Goal: Browse casually: Explore the website without a specific task or goal

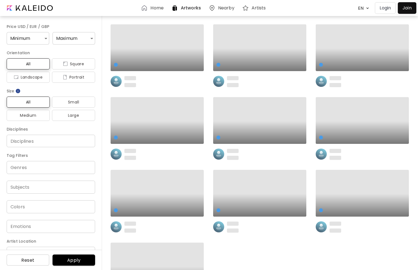
click at [154, 7] on h6 "Home" at bounding box center [156, 8] width 13 height 4
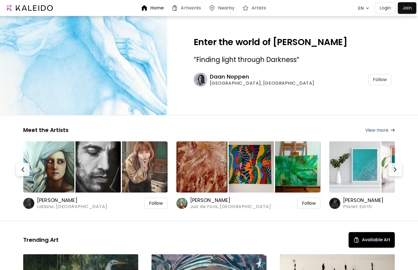
click at [102, 71] on img at bounding box center [83, 65] width 251 height 149
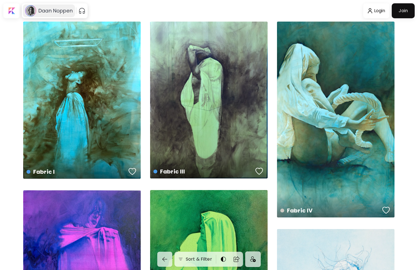
click at [55, 14] on h6 "Daan Noppen" at bounding box center [55, 10] width 34 height 7
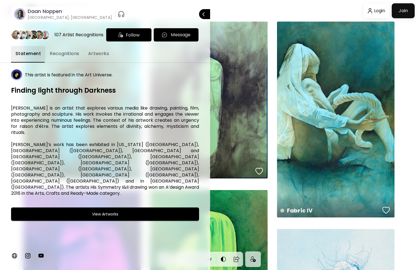
click at [60, 57] on span "Recognitions" at bounding box center [65, 53] width 30 height 7
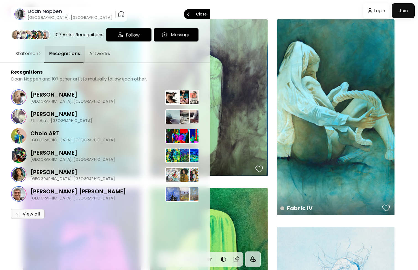
scroll to position [4, 0]
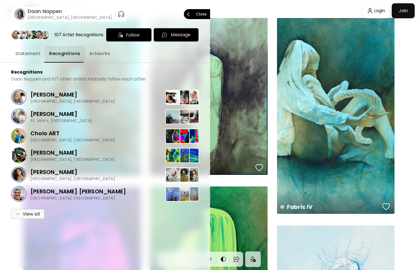
click at [202, 14] on p "Close" at bounding box center [201, 14] width 11 height 4
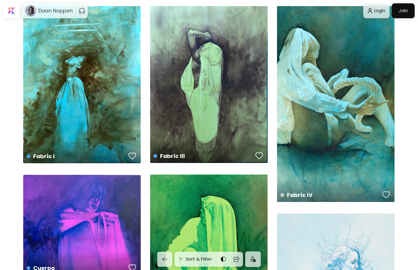
scroll to position [35, 0]
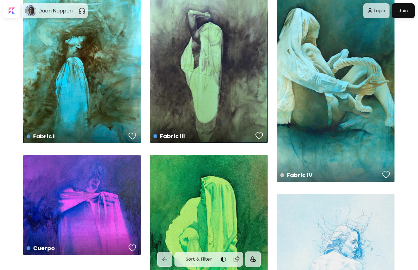
click at [58, 78] on div "Fabric I US$ 2,460 | 56 x 76 cm" at bounding box center [82, 64] width 118 height 157
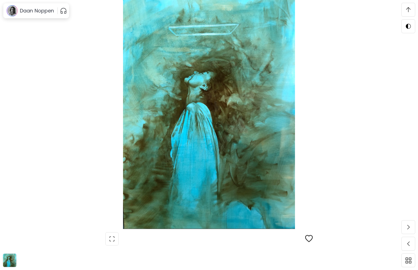
click at [308, 240] on div "button" at bounding box center [309, 238] width 8 height 8
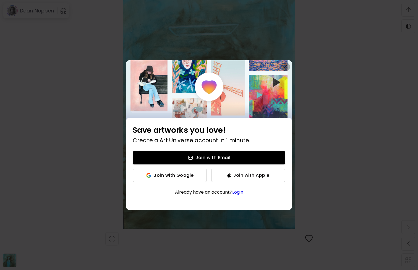
click at [285, 68] on img "button" at bounding box center [286, 67] width 4 height 4
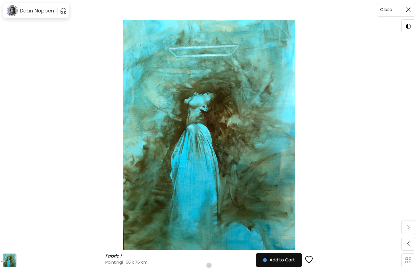
click at [412, 11] on span at bounding box center [409, 10] width 12 height 12
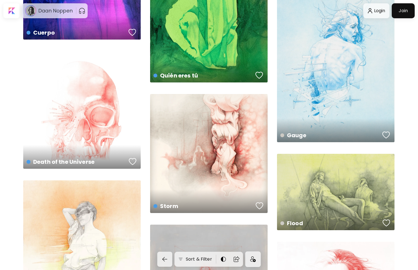
click at [48, 11] on h6 "Daan Noppen" at bounding box center [55, 10] width 34 height 7
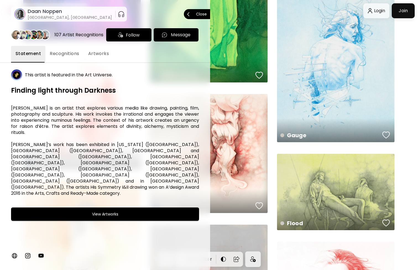
click at [75, 59] on button "Recognitions" at bounding box center [64, 54] width 38 height 17
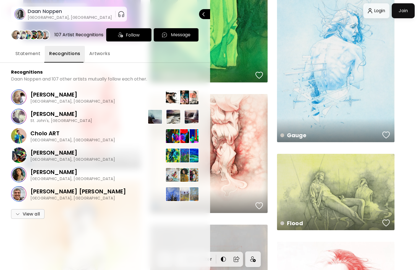
click at [97, 121] on div "[PERSON_NAME] St. John's, [GEOGRAPHIC_DATA]" at bounding box center [105, 116] width 188 height 19
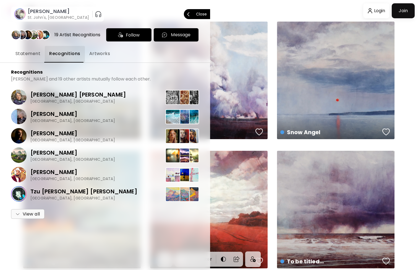
click at [208, 14] on button "Close" at bounding box center [197, 14] width 26 height 10
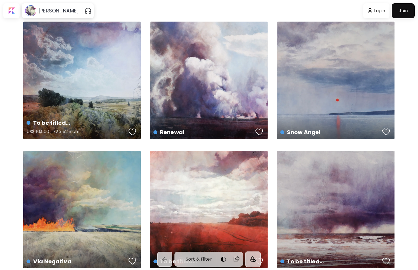
click at [85, 103] on div "To be titled… US$ 10,500 | 72 x 52 inch" at bounding box center [82, 81] width 118 height 118
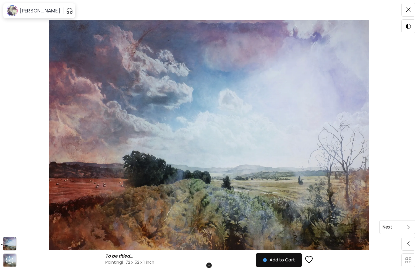
click at [406, 226] on span at bounding box center [409, 227] width 12 height 12
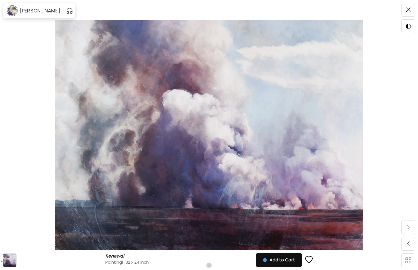
click at [406, 226] on span at bounding box center [409, 227] width 12 height 12
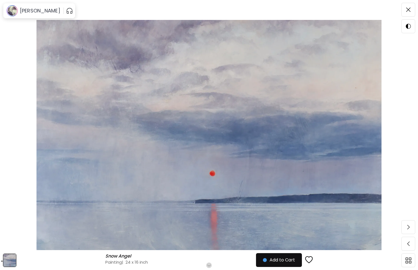
click at [406, 226] on span at bounding box center [409, 227] width 12 height 12
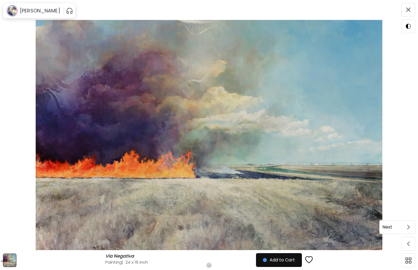
click at [409, 229] on img at bounding box center [408, 227] width 2 height 4
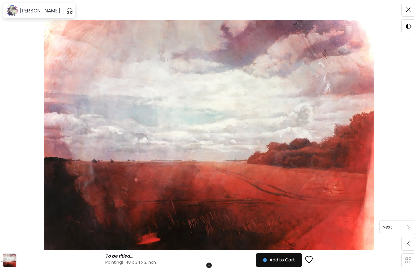
click at [406, 227] on span at bounding box center [409, 227] width 12 height 12
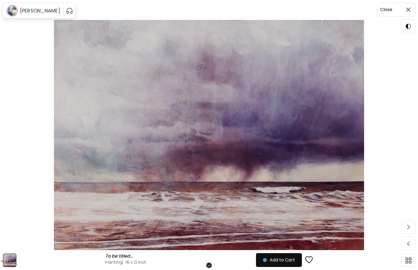
click at [406, 12] on span at bounding box center [409, 10] width 12 height 12
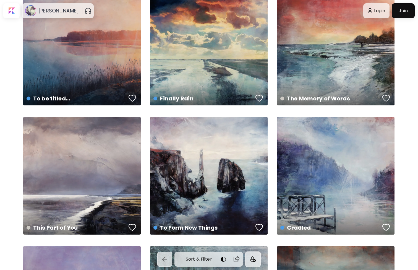
click at [205, 68] on div "Finally Rain US$ 7,500 | 48 x 36 inch" at bounding box center [209, 47] width 118 height 118
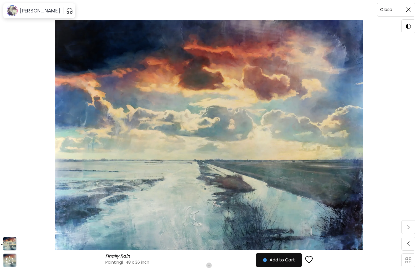
click at [408, 10] on img at bounding box center [408, 9] width 4 height 4
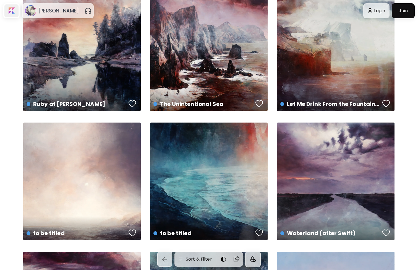
click at [9, 14] on div at bounding box center [11, 10] width 14 height 13
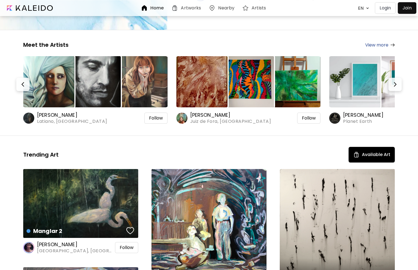
scroll to position [91, 0]
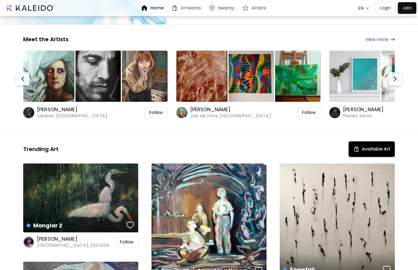
click at [118, 90] on img at bounding box center [95, 76] width 51 height 51
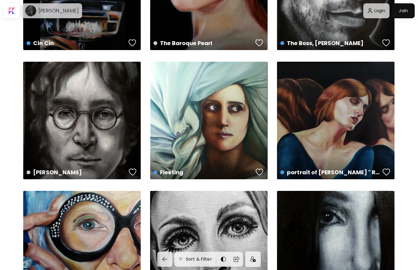
scroll to position [230, 0]
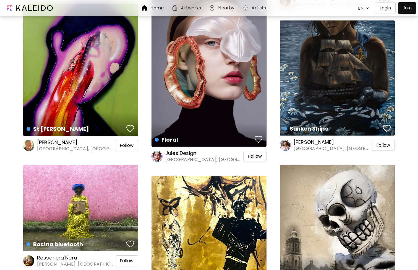
scroll to position [1456, 0]
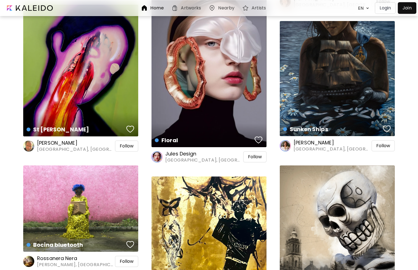
click at [312, 144] on h6 "[PERSON_NAME]" at bounding box center [332, 142] width 77 height 7
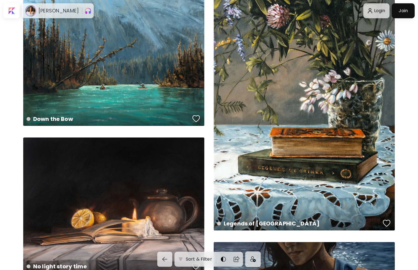
scroll to position [339, 0]
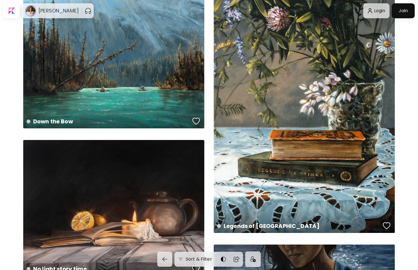
click at [146, 100] on div "Down the Bow preview" at bounding box center [113, 37] width 181 height 181
click at [146, 100] on div "Down the Bow 42 x 42 inch" at bounding box center [113, 37] width 181 height 181
